Goal: Transaction & Acquisition: Purchase product/service

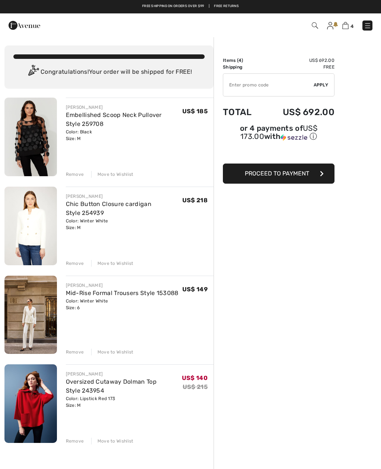
click at [115, 181] on div "FRANK LYMAN Embellished Scoop Neck Pullover Style 259708 Color: Black Size: M F…" at bounding box center [108, 376] width 209 height 557
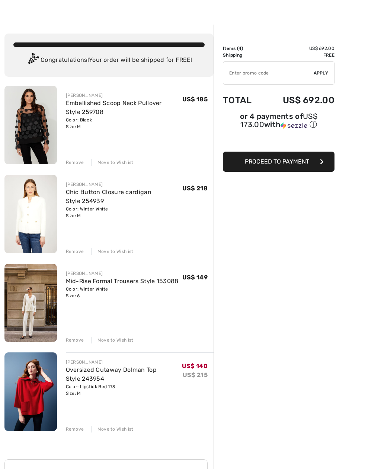
scroll to position [10, 0]
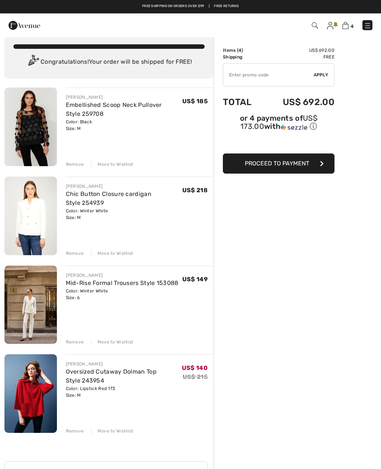
click at [110, 169] on div "FRANK LYMAN Embellished Scoop Neck Pullover Style 259708 Color: Black Size: M F…" at bounding box center [108, 365] width 209 height 557
click at [70, 166] on div "Remove" at bounding box center [75, 164] width 18 height 7
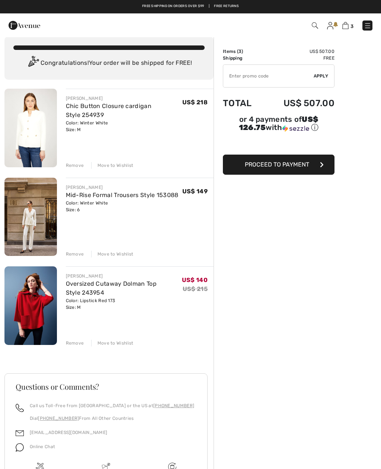
scroll to position [0, 0]
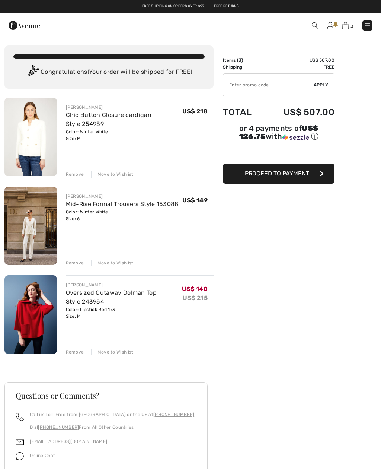
click at [368, 27] on img at bounding box center [367, 25] width 7 height 7
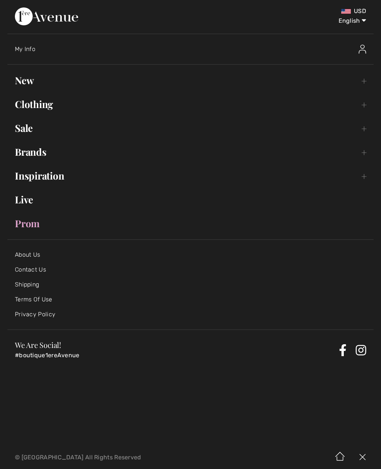
click at [26, 134] on link "Sale Toggle submenu" at bounding box center [190, 128] width 366 height 16
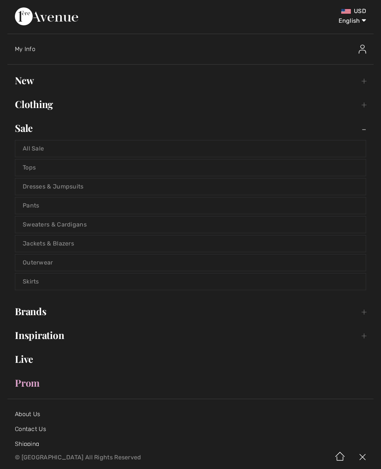
click at [45, 153] on link "All Sale" at bounding box center [190, 148] width 351 height 16
click at [41, 149] on link "All Sale" at bounding box center [190, 148] width 351 height 16
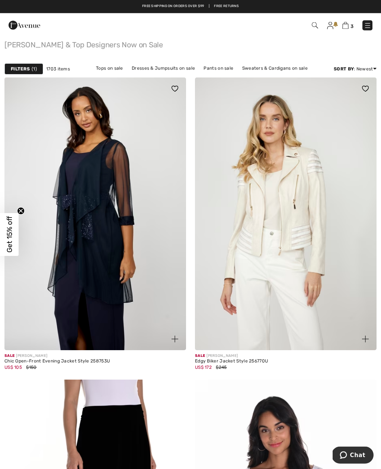
scroll to position [70, 0]
click at [287, 294] on img at bounding box center [286, 213] width 182 height 273
click at [329, 248] on img at bounding box center [286, 213] width 182 height 273
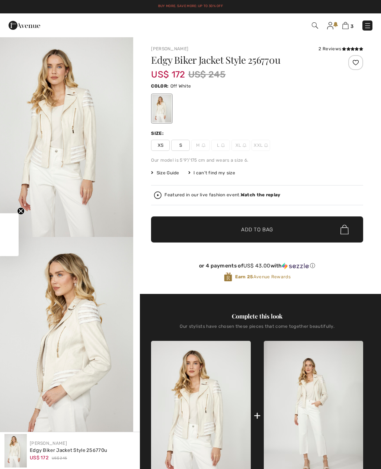
checkbox input "true"
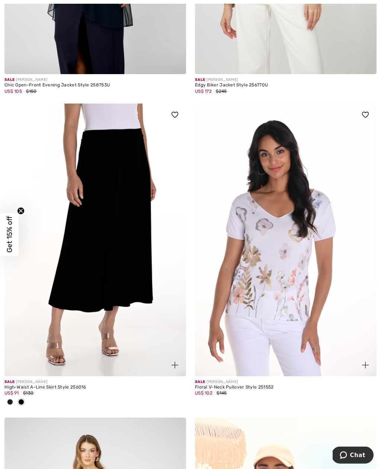
scroll to position [351, 0]
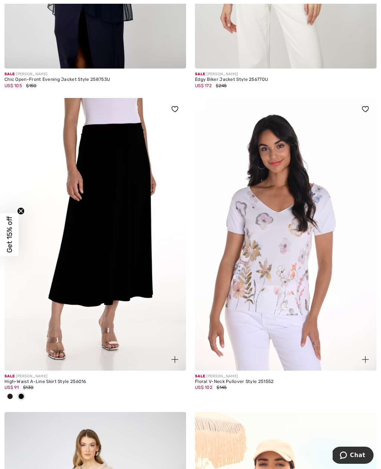
click at [90, 276] on img at bounding box center [95, 234] width 182 height 273
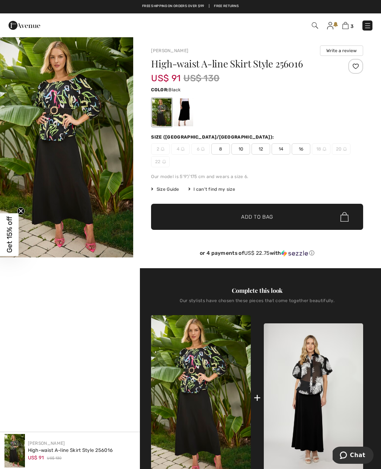
click at [219, 159] on div "2 4 6 8 10 12 14 16 18 20 22" at bounding box center [257, 155] width 212 height 24
click at [220, 157] on div "2 4 6 8 10 12 14 16 18 20 22" at bounding box center [257, 155] width 212 height 24
click at [223, 143] on span "8" at bounding box center [220, 148] width 19 height 11
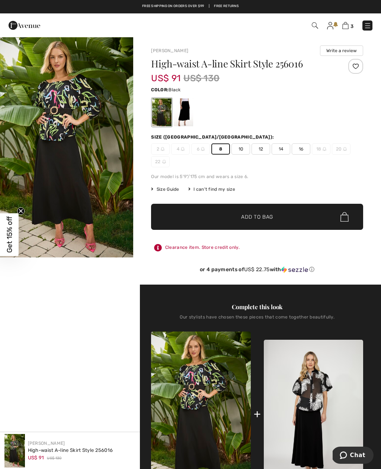
click at [278, 214] on span "✔ Added to Bag Add to Bag" at bounding box center [257, 217] width 212 height 26
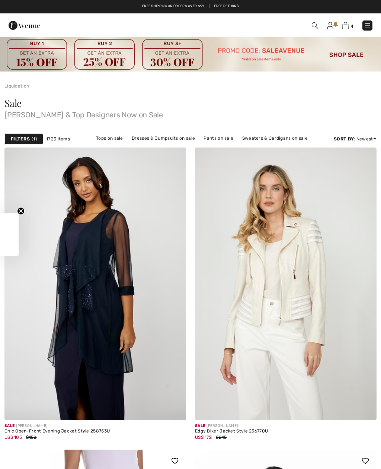
scroll to position [375, 0]
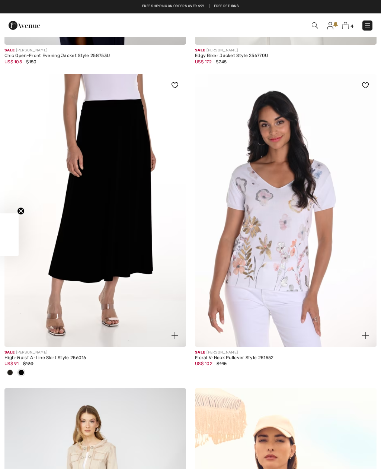
checkbox input "true"
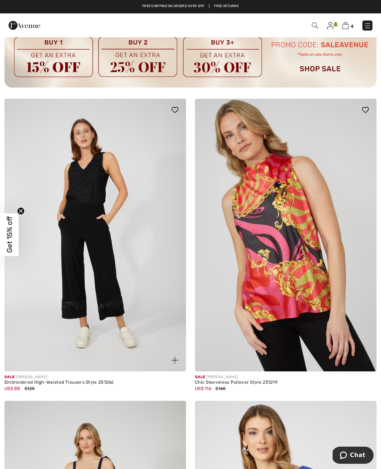
scroll to position [3841, 0]
click at [311, 303] on img at bounding box center [286, 235] width 182 height 273
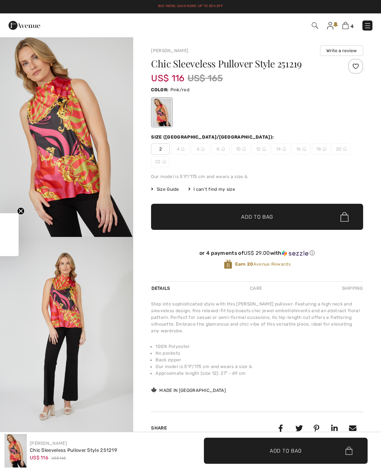
checkbox input "true"
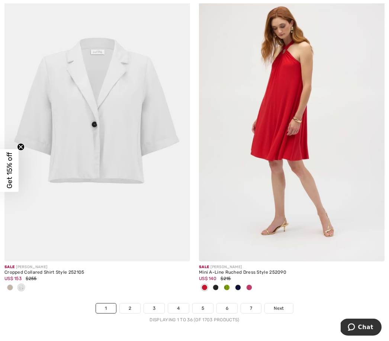
scroll to position [5602, 0]
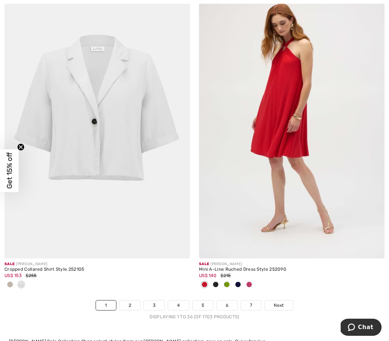
click at [136, 303] on link "2" at bounding box center [130, 306] width 20 height 10
click at [129, 301] on link "2" at bounding box center [130, 306] width 20 height 10
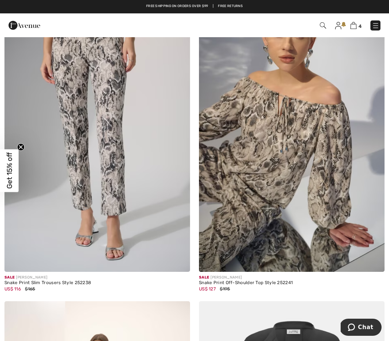
scroll to position [780, 0]
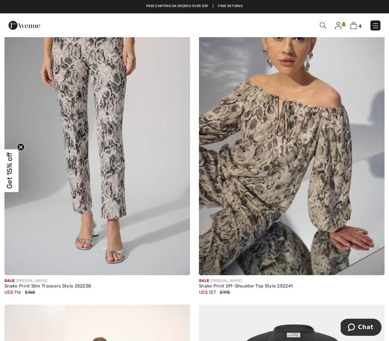
click at [113, 211] on img at bounding box center [97, 136] width 186 height 279
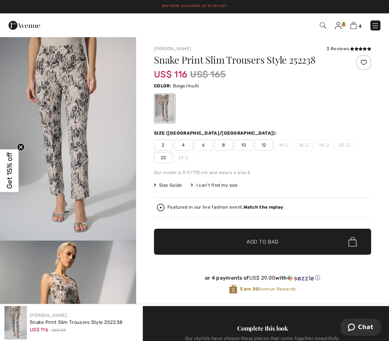
click at [206, 146] on span "6" at bounding box center [203, 145] width 19 height 11
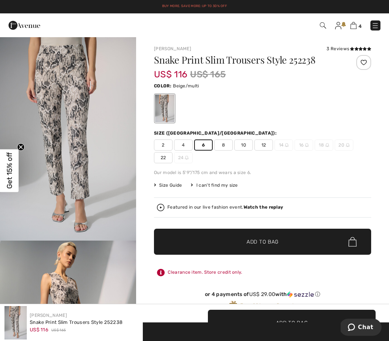
click at [290, 244] on span "✔ Added to Bag Add to Bag" at bounding box center [262, 242] width 217 height 26
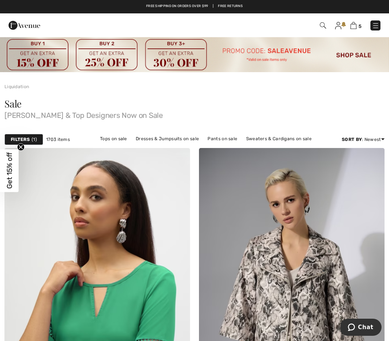
click at [376, 29] on img at bounding box center [375, 25] width 7 height 7
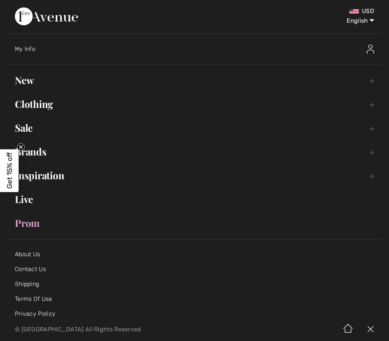
scroll to position [7, 0]
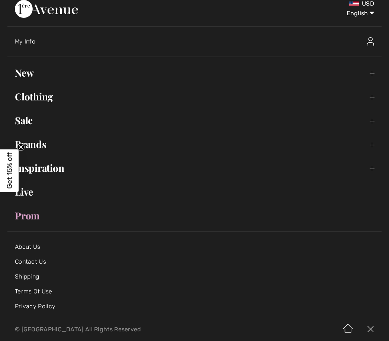
click at [35, 103] on link "Clothing Toggle submenu" at bounding box center [194, 97] width 375 height 16
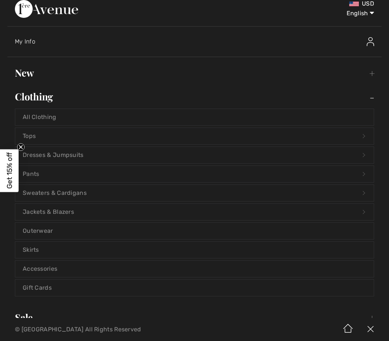
click at [60, 213] on link "Jackets & Blazers Open submenu" at bounding box center [194, 212] width 359 height 16
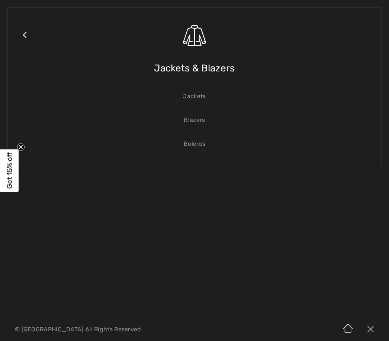
click at [197, 104] on link "Jackets" at bounding box center [194, 96] width 359 height 16
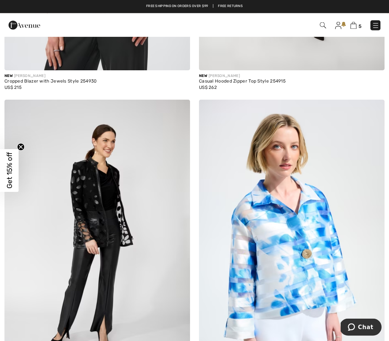
scroll to position [343, 0]
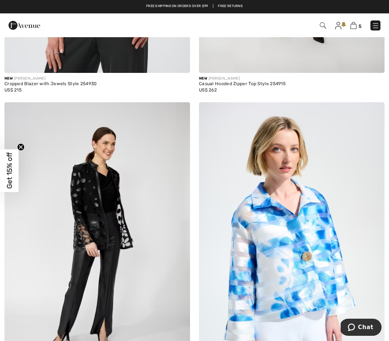
click at [376, 25] on img at bounding box center [375, 25] width 7 height 7
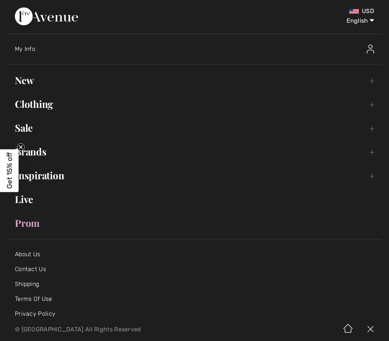
click at [25, 127] on link "Sale Toggle submenu" at bounding box center [194, 128] width 375 height 16
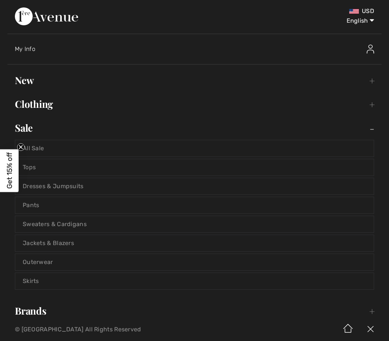
click at [65, 243] on link "Jackets & Blazers" at bounding box center [194, 243] width 359 height 16
click at [53, 242] on link "Jackets & Blazers" at bounding box center [194, 243] width 359 height 16
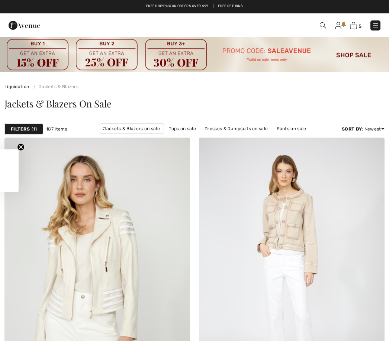
checkbox input "true"
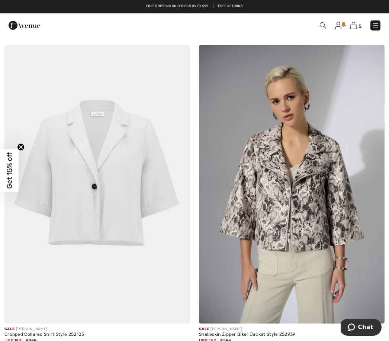
scroll to position [696, 0]
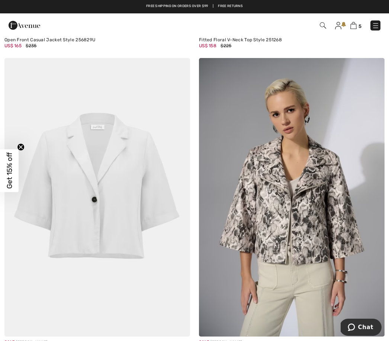
click at [291, 235] on img at bounding box center [292, 197] width 186 height 279
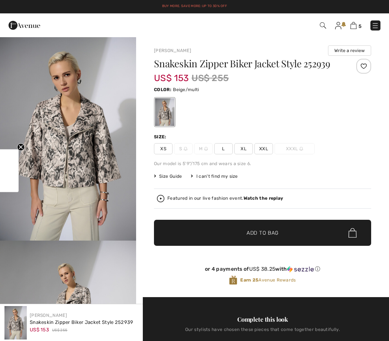
checkbox input "true"
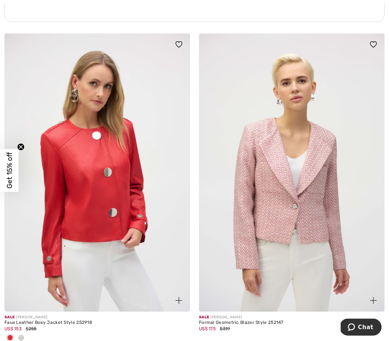
scroll to position [2052, 0]
click at [25, 334] on div at bounding box center [21, 338] width 11 height 12
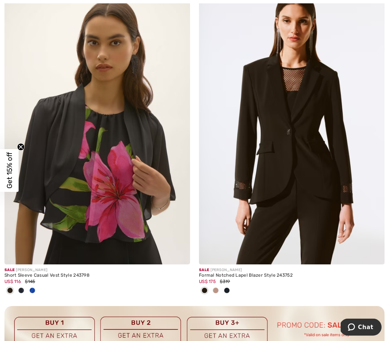
scroll to position [3651, 0]
click at [260, 246] on img at bounding box center [292, 125] width 186 height 279
click at [314, 167] on img at bounding box center [292, 125] width 186 height 279
click at [321, 166] on img at bounding box center [292, 125] width 186 height 279
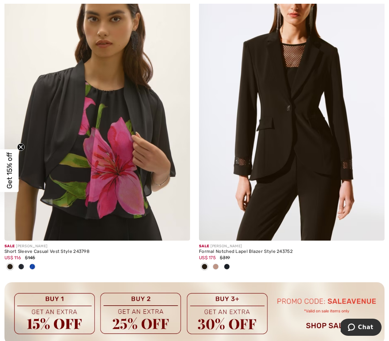
click at [307, 186] on img at bounding box center [292, 101] width 186 height 279
click at [251, 255] on div "US$ 175 $319" at bounding box center [292, 258] width 186 height 7
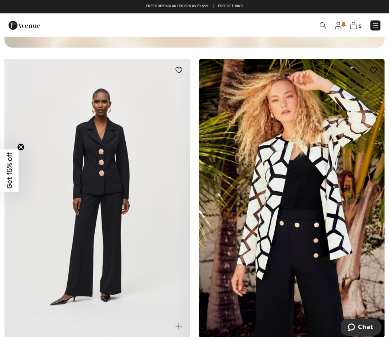
scroll to position [3967, 0]
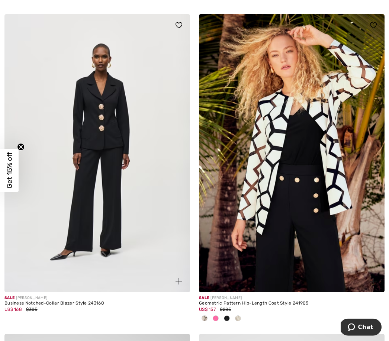
scroll to position [4017, 0]
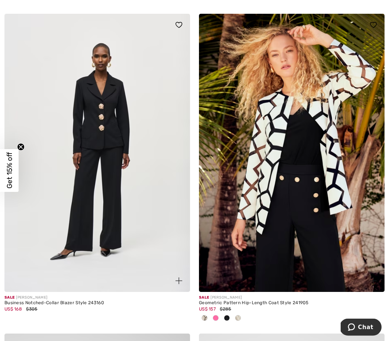
click at [23, 308] on div "US$ 168 $305" at bounding box center [97, 309] width 186 height 7
click at [129, 266] on img at bounding box center [97, 153] width 186 height 279
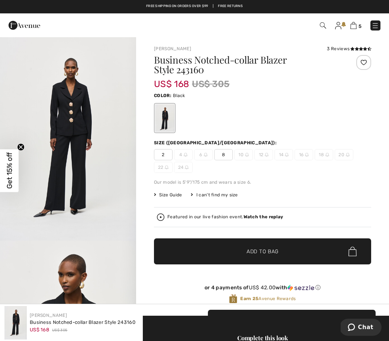
click at [229, 157] on span "8" at bounding box center [223, 154] width 19 height 11
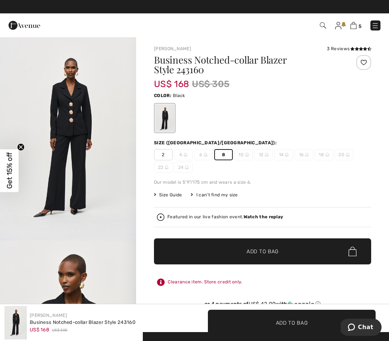
click at [269, 254] on span "Add to Bag" at bounding box center [263, 252] width 32 height 8
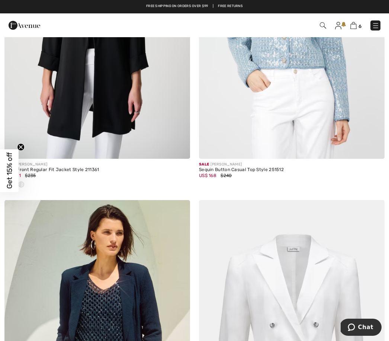
scroll to position [4471, 0]
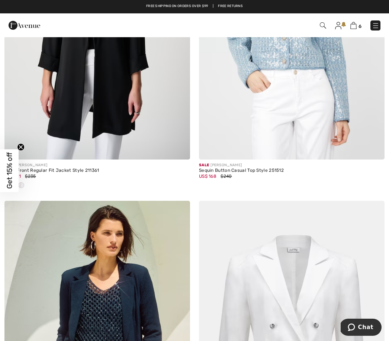
click at [54, 173] on div "US$ 141 $235" at bounding box center [97, 176] width 186 height 7
click at [48, 173] on div "US$ 141 $235" at bounding box center [97, 176] width 186 height 7
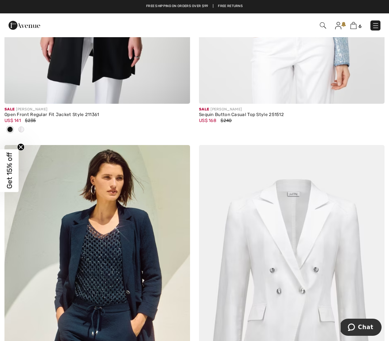
scroll to position [4523, 0]
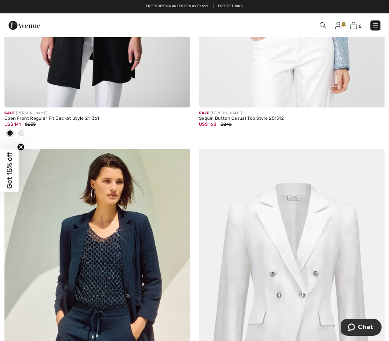
click at [31, 128] on div at bounding box center [97, 134] width 186 height 12
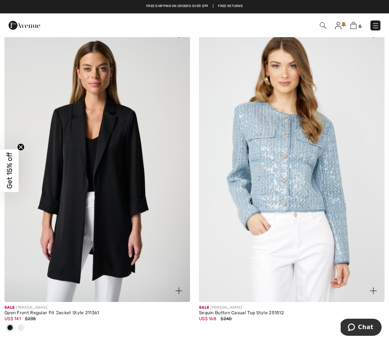
scroll to position [4328, 0]
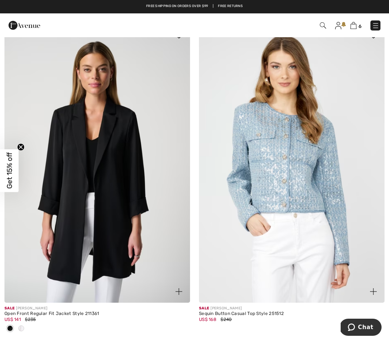
click at [31, 317] on span "$235" at bounding box center [30, 319] width 11 height 5
click at [146, 254] on img at bounding box center [97, 163] width 186 height 279
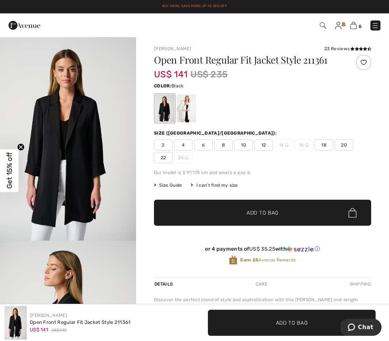
click at [227, 144] on span "8" at bounding box center [223, 145] width 19 height 11
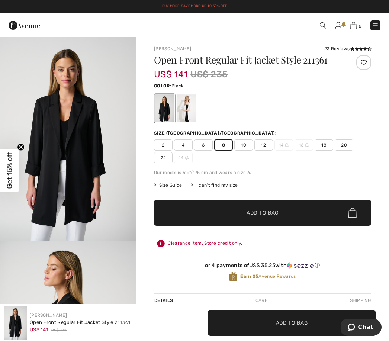
click at [259, 223] on span "✔ Added to Bag Add to Bag" at bounding box center [262, 213] width 217 height 26
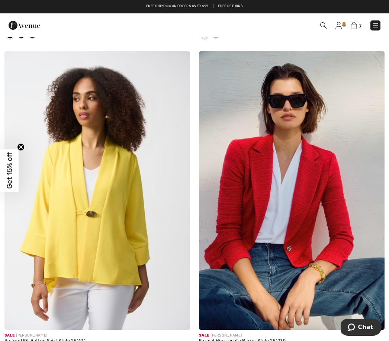
scroll to position [5261, 0]
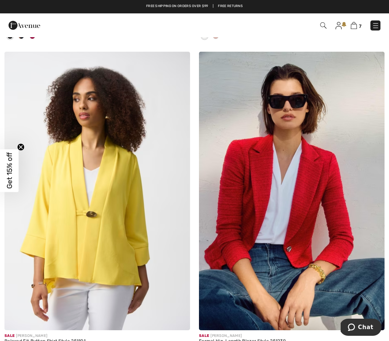
click at [245, 341] on div "US$ 173 $345" at bounding box center [292, 347] width 186 height 7
click at [288, 202] on img at bounding box center [292, 191] width 186 height 279
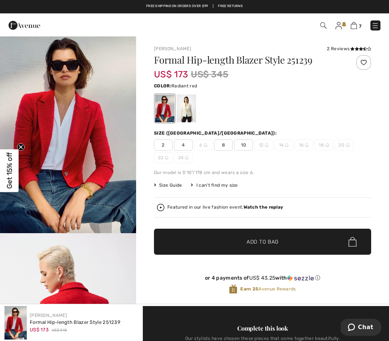
click at [223, 147] on span "8" at bounding box center [223, 145] width 19 height 11
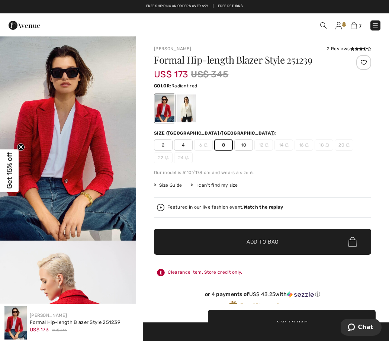
click at [279, 251] on span "✔ Added to Bag Add to Bag" at bounding box center [262, 242] width 217 height 26
click at [0, 0] on div at bounding box center [0, 0] width 0 height 0
click at [191, 104] on div at bounding box center [186, 109] width 19 height 28
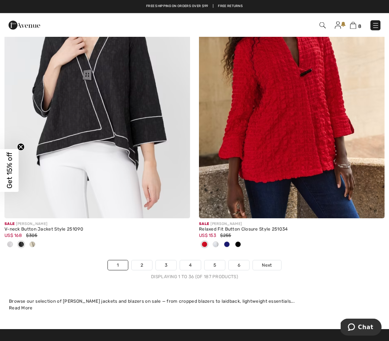
scroll to position [5692, 0]
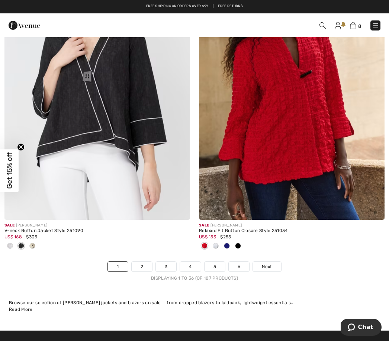
click at [144, 262] on link "2" at bounding box center [142, 267] width 20 height 10
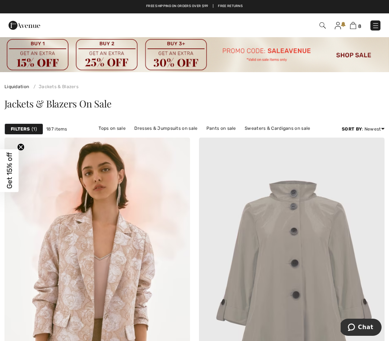
click at [27, 127] on strong "Filters" at bounding box center [20, 129] width 19 height 7
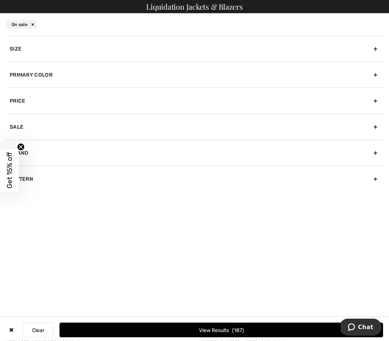
scroll to position [85, 0]
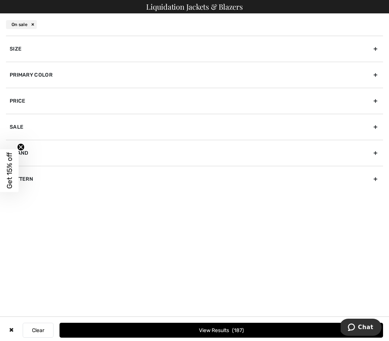
click at [376, 52] on div "Size" at bounding box center [195, 49] width 378 height 26
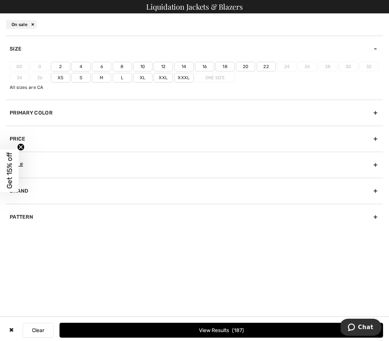
click at [125, 67] on label "8" at bounding box center [122, 67] width 19 height 10
click at [0, 0] on input"] "8" at bounding box center [0, 0] width 0 height 0
click at [266, 338] on button "View Results 53" at bounding box center [222, 330] width 324 height 15
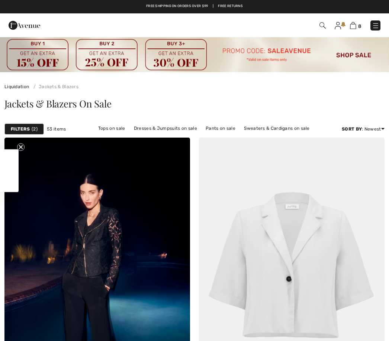
checkbox input "true"
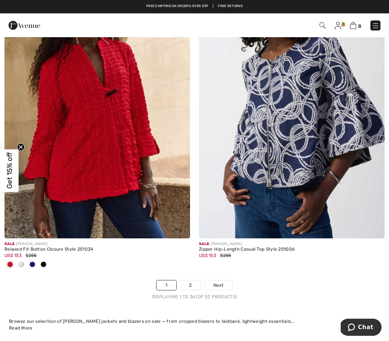
scroll to position [5684, 0]
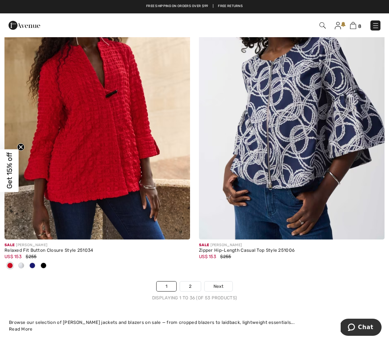
click at [191, 282] on link "2" at bounding box center [190, 287] width 20 height 10
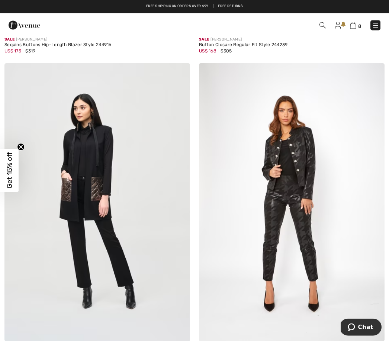
scroll to position [999, 0]
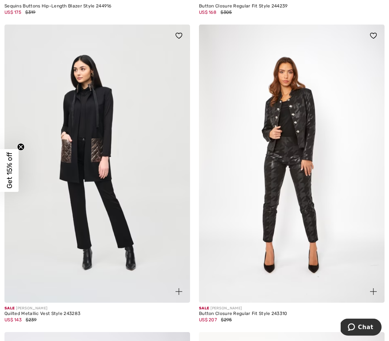
scroll to position [1038, 0]
click at [246, 314] on div "Button Closure Regular Fit Style 243310" at bounding box center [292, 313] width 186 height 5
click at [325, 160] on img at bounding box center [292, 163] width 186 height 279
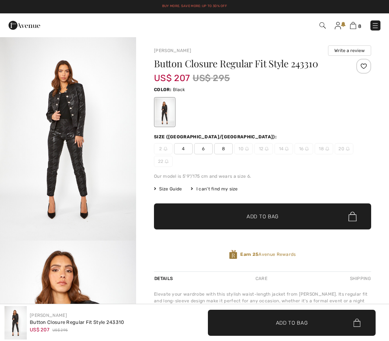
checkbox input "true"
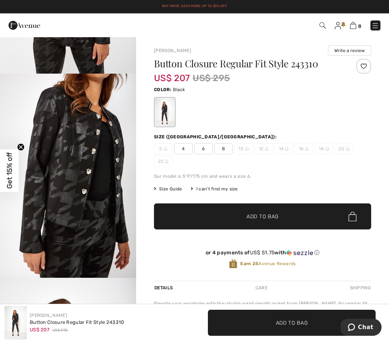
click at [224, 152] on span "8" at bounding box center [223, 148] width 19 height 11
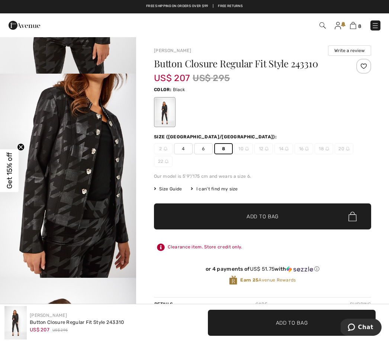
click at [271, 219] on span "Add to Bag" at bounding box center [263, 217] width 32 height 8
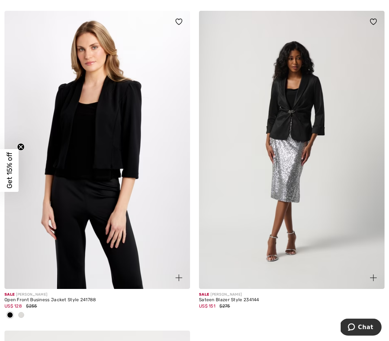
scroll to position [2395, 0]
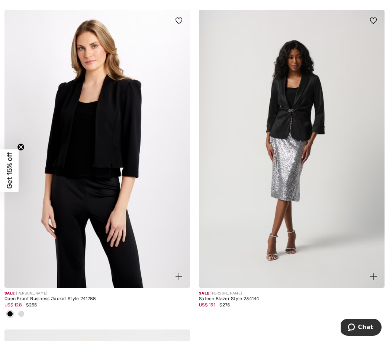
click at [115, 197] on img at bounding box center [97, 149] width 186 height 279
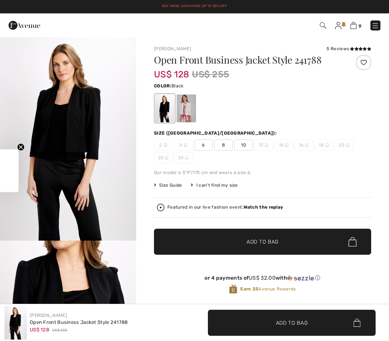
checkbox input "true"
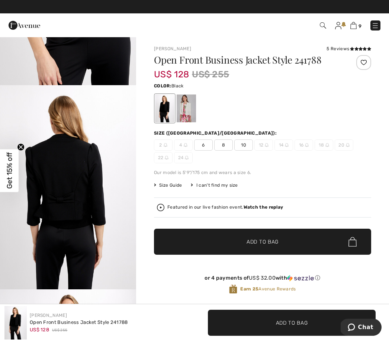
click at [225, 146] on span "8" at bounding box center [223, 145] width 19 height 11
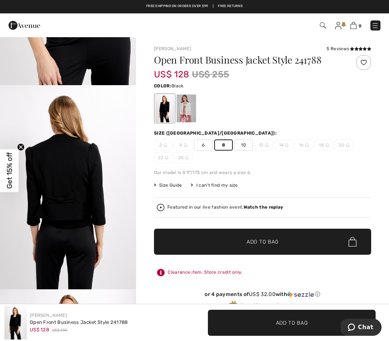
click at [257, 246] on span "✔ Added to Bag Add to Bag" at bounding box center [262, 242] width 217 height 26
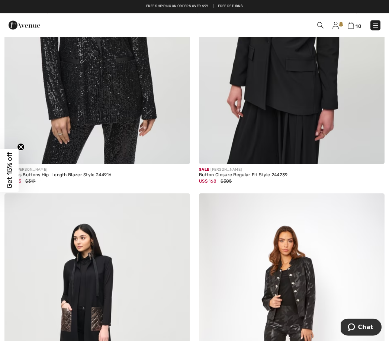
scroll to position [868, 0]
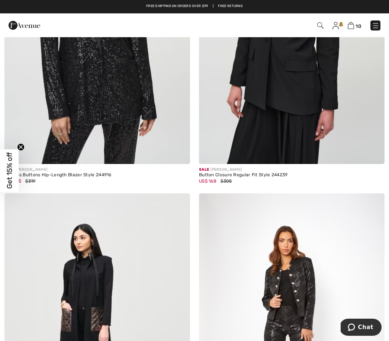
click at [376, 28] on img at bounding box center [375, 25] width 7 height 7
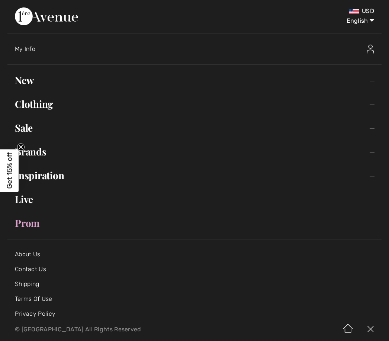
scroll to position [0, 0]
click at [32, 129] on link "Sale Toggle submenu" at bounding box center [194, 128] width 375 height 16
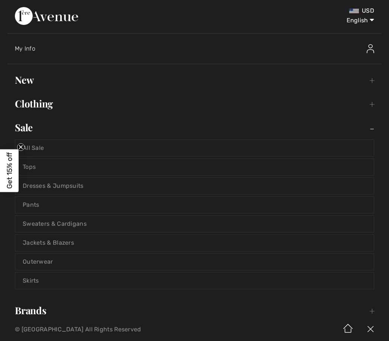
click at [37, 206] on link "Pants" at bounding box center [194, 205] width 359 height 16
click at [60, 204] on link "Pants" at bounding box center [194, 205] width 359 height 16
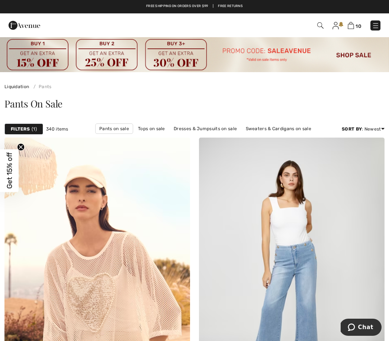
click at [40, 134] on div "Filters 1" at bounding box center [23, 129] width 39 height 11
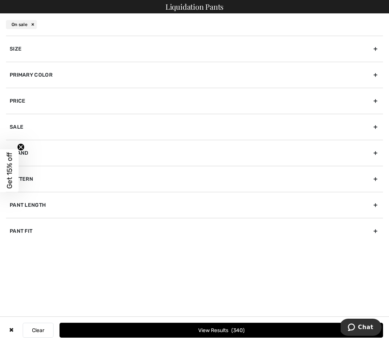
click at [377, 55] on div "Size" at bounding box center [195, 49] width 378 height 26
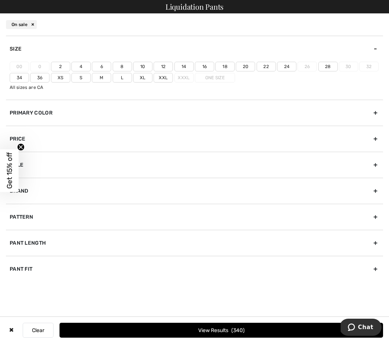
click at [106, 68] on label "6" at bounding box center [101, 67] width 19 height 10
click at [0, 0] on input"] "6" at bounding box center [0, 0] width 0 height 0
click at [123, 67] on label "8" at bounding box center [122, 67] width 19 height 10
click at [0, 0] on input"] "8" at bounding box center [0, 0] width 0 height 0
click at [231, 331] on button "View Results 157" at bounding box center [222, 330] width 324 height 15
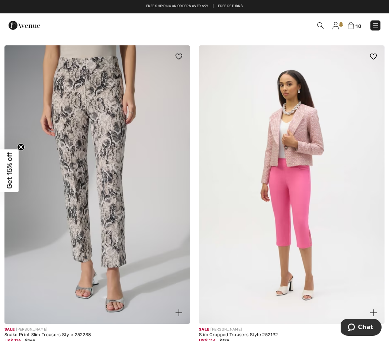
scroll to position [394, 0]
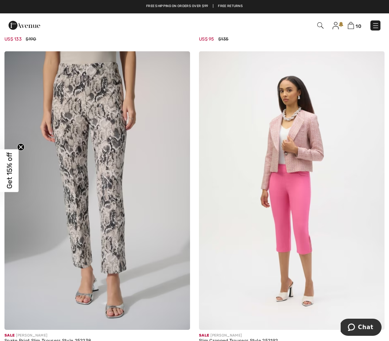
click at [111, 247] on img at bounding box center [97, 190] width 186 height 279
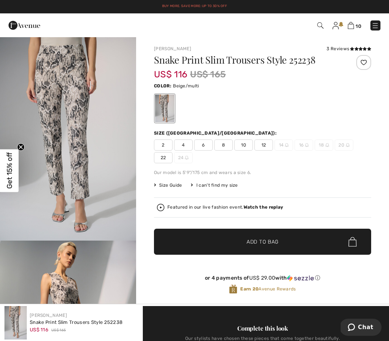
click at [206, 148] on span "6" at bounding box center [203, 145] width 19 height 11
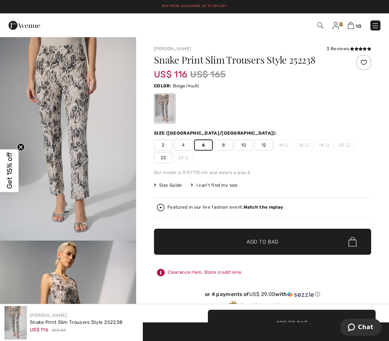
click at [276, 239] on span "Add to Bag" at bounding box center [263, 242] width 32 height 8
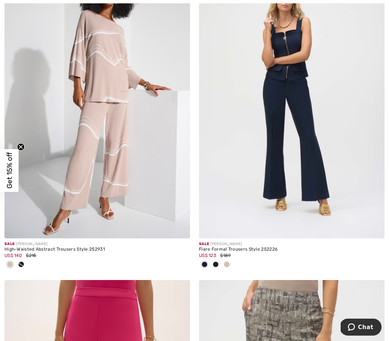
scroll to position [3393, 0]
click at [314, 173] on img at bounding box center [292, 99] width 186 height 279
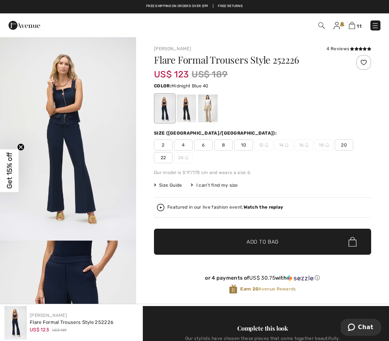
click at [162, 117] on div at bounding box center [164, 109] width 19 height 28
click at [190, 114] on div at bounding box center [186, 109] width 19 height 28
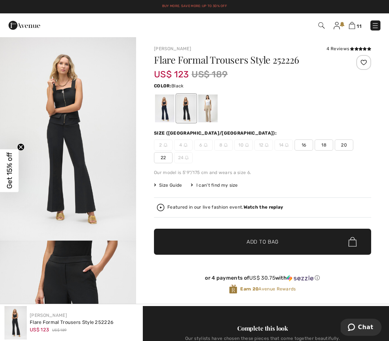
click at [216, 187] on div "I can't find my size" at bounding box center [214, 185] width 47 height 7
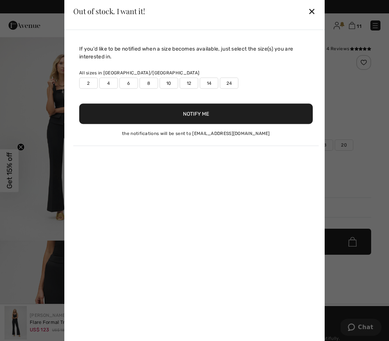
click at [197, 180] on div "If you'd like to be notified when a size becomes available, just select the siz…" at bounding box center [194, 189] width 261 height 319
click at [131, 82] on label "6" at bounding box center [129, 82] width 19 height 11
type input "true"
click at [210, 111] on button "Notify Me" at bounding box center [196, 114] width 234 height 20
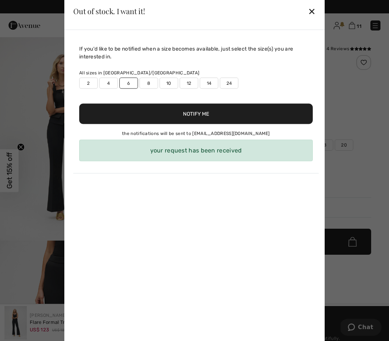
click at [234, 160] on div "your request has been received" at bounding box center [196, 151] width 234 height 22
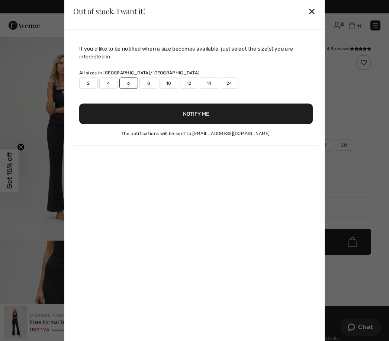
click at [311, 15] on div "✕" at bounding box center [312, 11] width 8 height 16
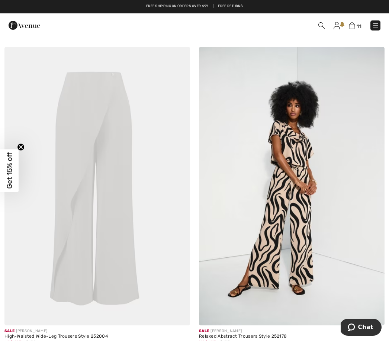
scroll to position [4616, 0]
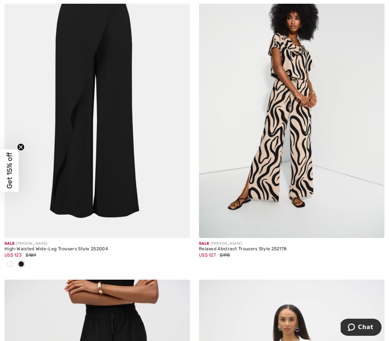
scroll to position [4714, 0]
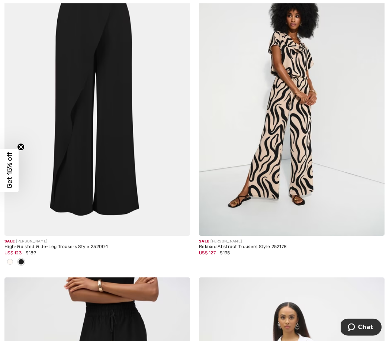
click at [102, 176] on img at bounding box center [97, 97] width 186 height 279
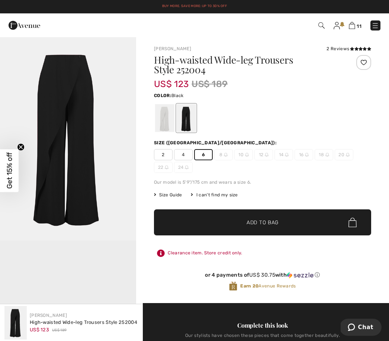
click at [281, 230] on span "✔ Added to Bag Add to Bag" at bounding box center [262, 223] width 217 height 26
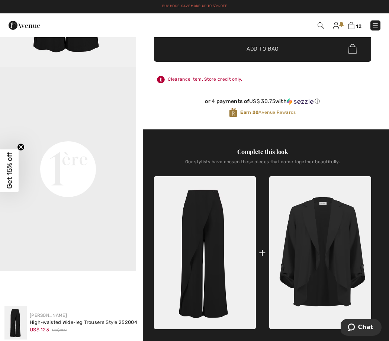
scroll to position [169, 0]
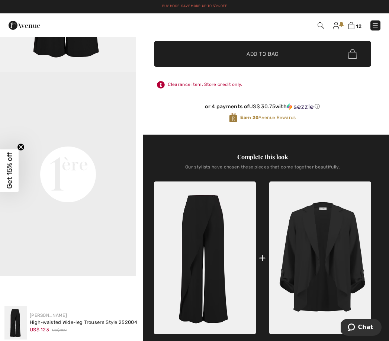
click at [219, 236] on img at bounding box center [205, 258] width 102 height 153
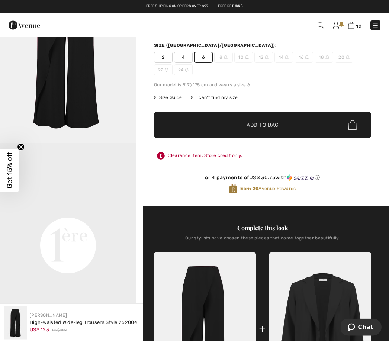
scroll to position [0, 0]
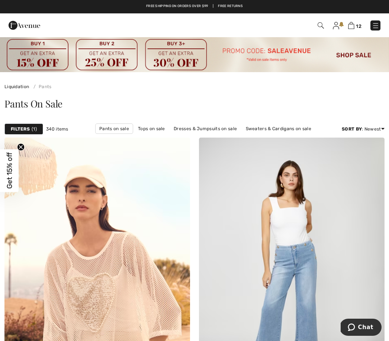
click at [23, 131] on strong "Filters" at bounding box center [20, 129] width 19 height 7
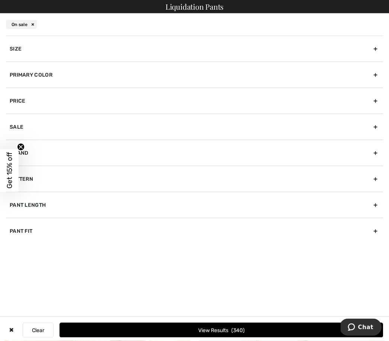
scroll to position [36, 0]
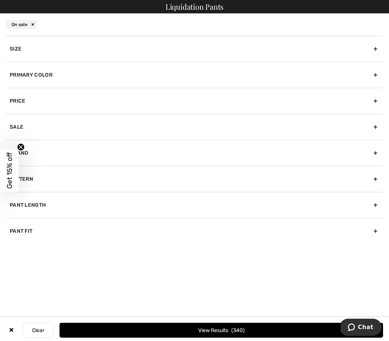
click at [73, 78] on div "Primary Color" at bounding box center [195, 75] width 378 height 26
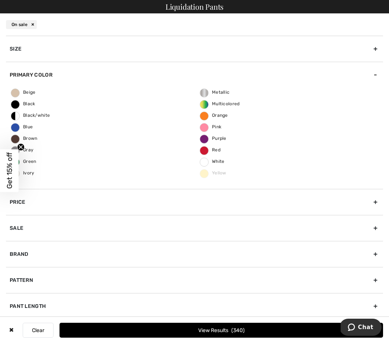
click at [24, 102] on span "Black" at bounding box center [23, 103] width 24 height 5
click at [0, 0] on input "Black" at bounding box center [0, 0] width 0 height 0
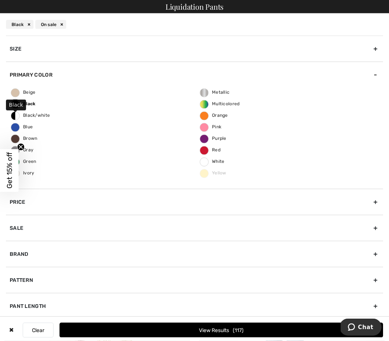
scroll to position [268, 0]
click at [236, 338] on button "View Results 117" at bounding box center [222, 330] width 324 height 15
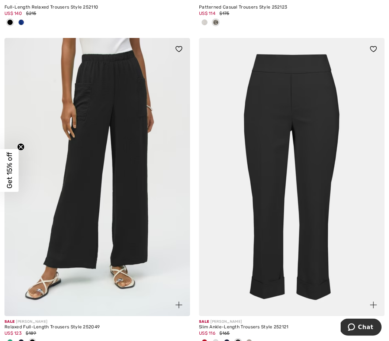
scroll to position [1061, 0]
click at [39, 325] on div "Relaxed Full-Length Trousers Style 252049" at bounding box center [97, 327] width 186 height 5
click at [131, 269] on img at bounding box center [97, 177] width 186 height 279
click at [143, 238] on img at bounding box center [97, 177] width 186 height 279
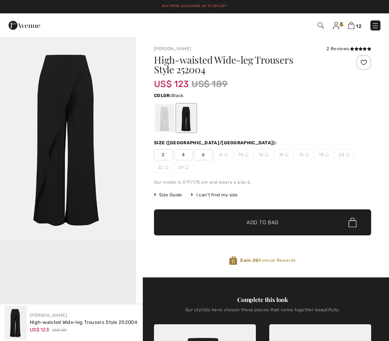
checkbox input "true"
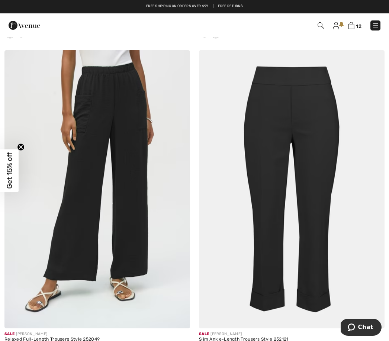
scroll to position [1048, 0]
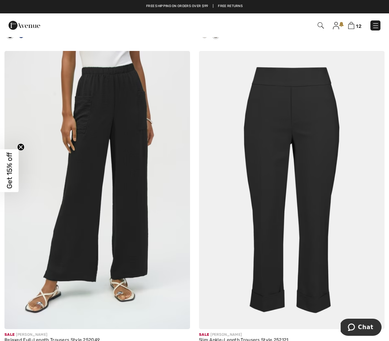
click at [65, 341] on div "Relaxed Full-Length Trousers Style 252049" at bounding box center [97, 340] width 186 height 5
click at [71, 336] on div "Sale JOSEPH RIBKOFF" at bounding box center [97, 335] width 186 height 6
click at [69, 341] on div "Relaxed Full-Length Trousers Style 252049" at bounding box center [97, 340] width 186 height 5
click at [354, 25] on img at bounding box center [352, 25] width 6 height 7
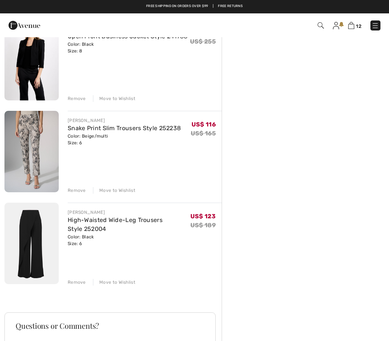
scroll to position [914, 0]
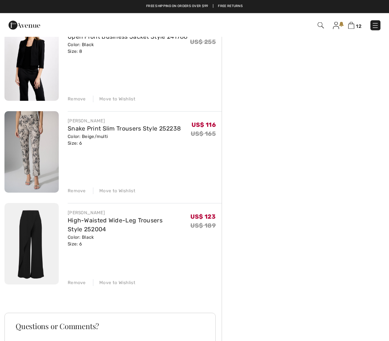
click at [77, 283] on div "Remove" at bounding box center [77, 283] width 18 height 7
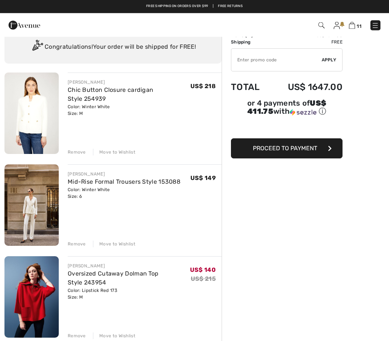
scroll to position [0, 0]
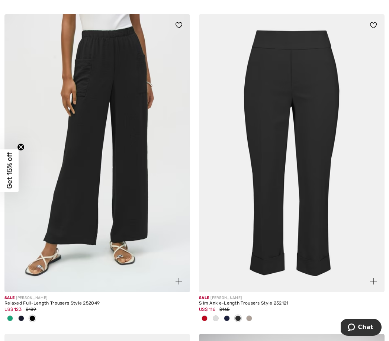
scroll to position [1094, 0]
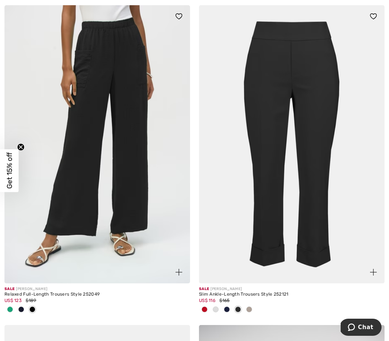
click at [306, 167] on img at bounding box center [292, 144] width 186 height 279
click at [292, 190] on img at bounding box center [292, 144] width 186 height 279
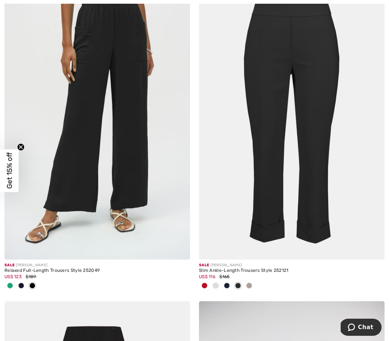
click at [232, 280] on div at bounding box center [227, 286] width 11 height 12
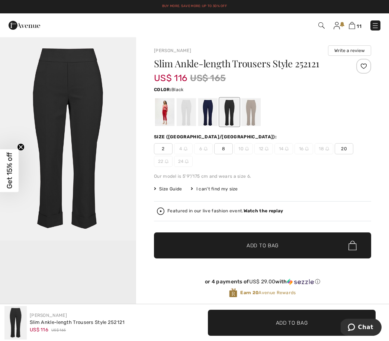
click at [225, 153] on span "8" at bounding box center [223, 148] width 19 height 11
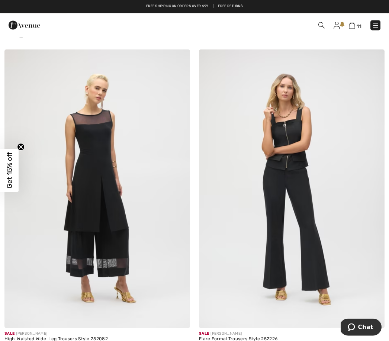
scroll to position [1690, 0]
click at [263, 281] on img at bounding box center [292, 189] width 186 height 279
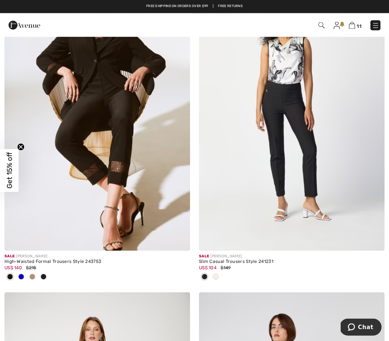
scroll to position [2161, 0]
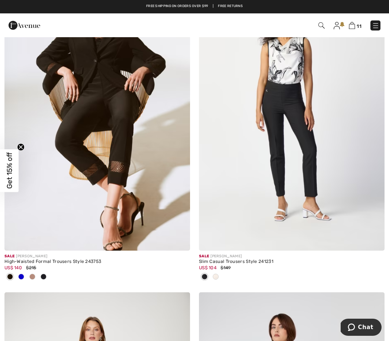
click at [282, 198] on img at bounding box center [292, 111] width 186 height 279
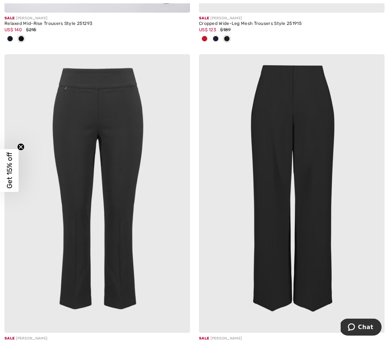
scroll to position [3040, 0]
click at [119, 260] on img at bounding box center [97, 193] width 186 height 279
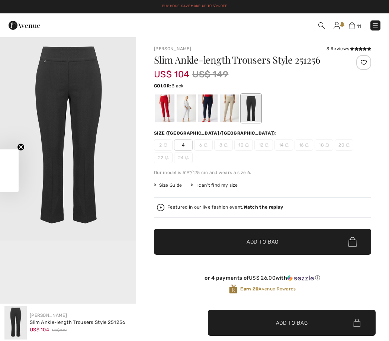
checkbox input "true"
click at [161, 108] on div at bounding box center [164, 109] width 19 height 28
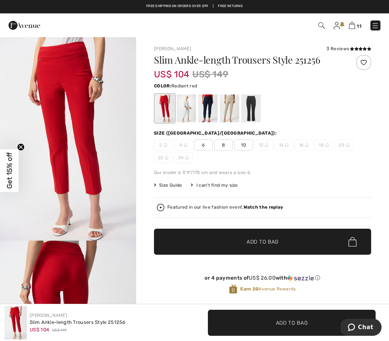
click at [201, 145] on span "6" at bounding box center [203, 145] width 19 height 11
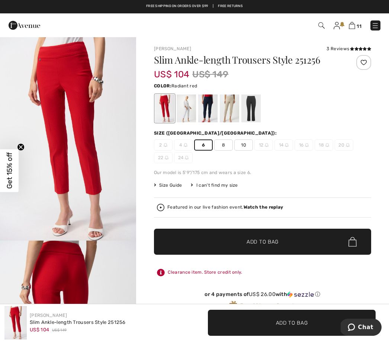
click at [274, 245] on span "Add to Bag" at bounding box center [263, 242] width 32 height 8
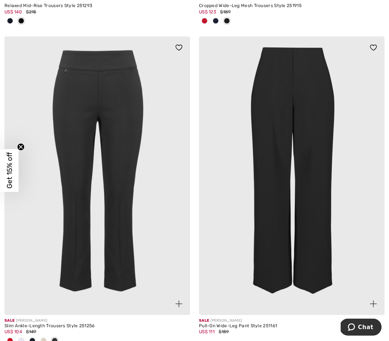
scroll to position [3058, 0]
click at [210, 325] on div "Pull-On Wide-Leg Pant Style 251161" at bounding box center [292, 326] width 186 height 5
click at [272, 256] on img at bounding box center [292, 175] width 186 height 279
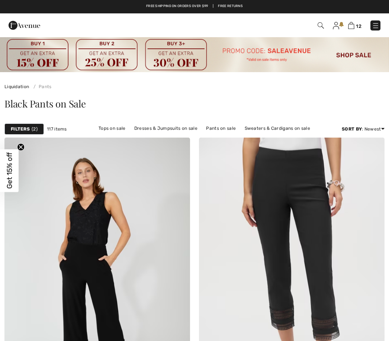
scroll to position [3103, 0]
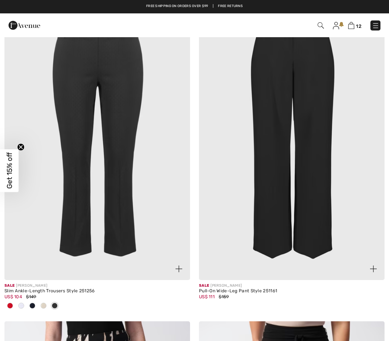
checkbox input "true"
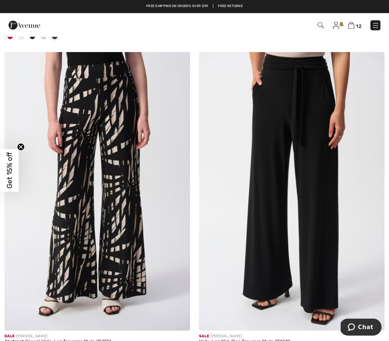
scroll to position [3363, 0]
click at [143, 281] on img at bounding box center [97, 191] width 186 height 279
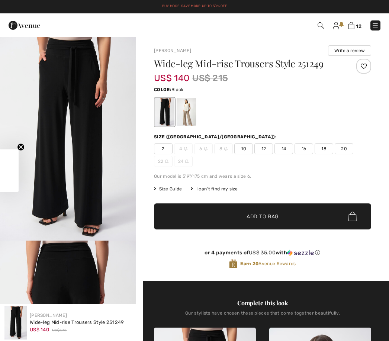
checkbox input "true"
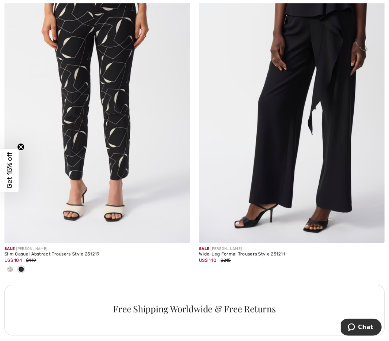
scroll to position [3772, 0]
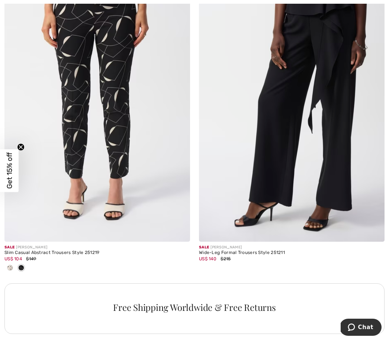
click at [273, 161] on img at bounding box center [292, 103] width 186 height 279
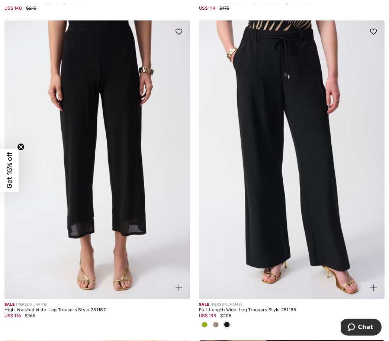
scroll to position [4405, 0]
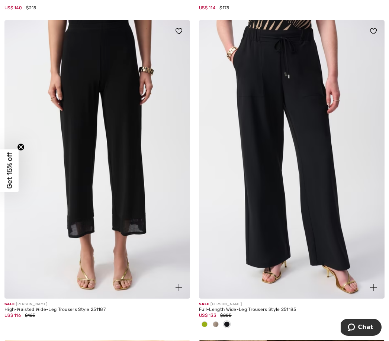
click at [248, 214] on img at bounding box center [292, 159] width 186 height 279
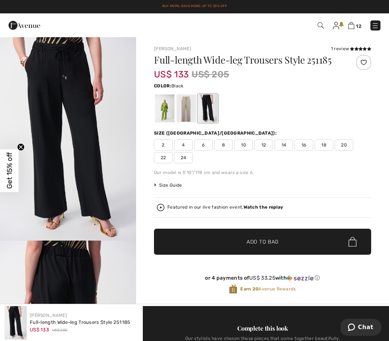
click at [203, 146] on span "6" at bounding box center [203, 145] width 19 height 11
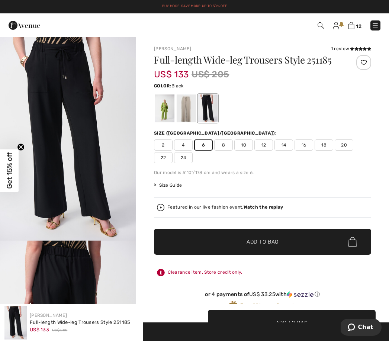
click at [185, 112] on div at bounding box center [186, 109] width 19 height 28
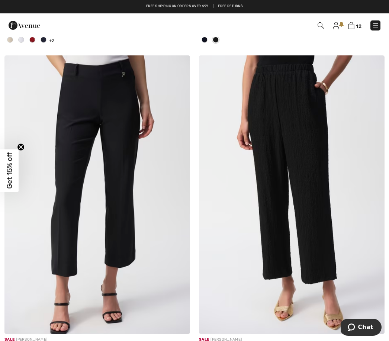
scroll to position [5637, 0]
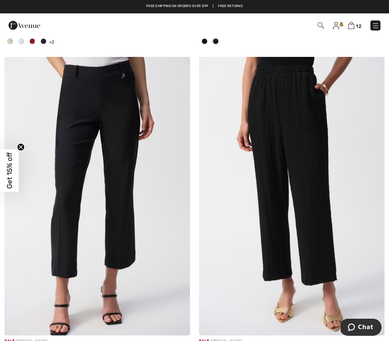
click at [117, 268] on img at bounding box center [97, 196] width 186 height 279
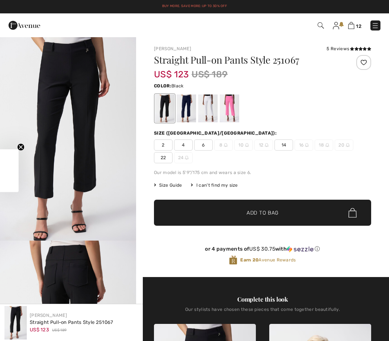
checkbox input "true"
click at [208, 148] on span "6" at bounding box center [203, 145] width 19 height 11
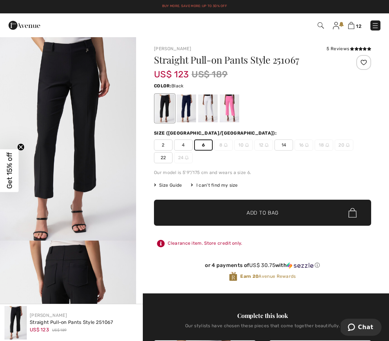
click at [264, 225] on span "✔ Added to Bag Add to Bag" at bounding box center [262, 213] width 217 height 26
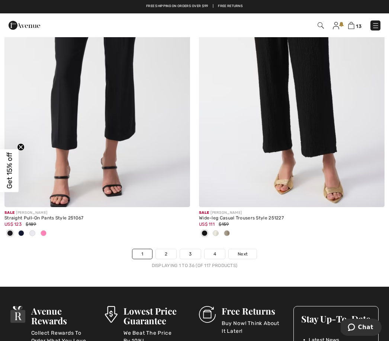
scroll to position [5766, 0]
